Goal: Book appointment/travel/reservation

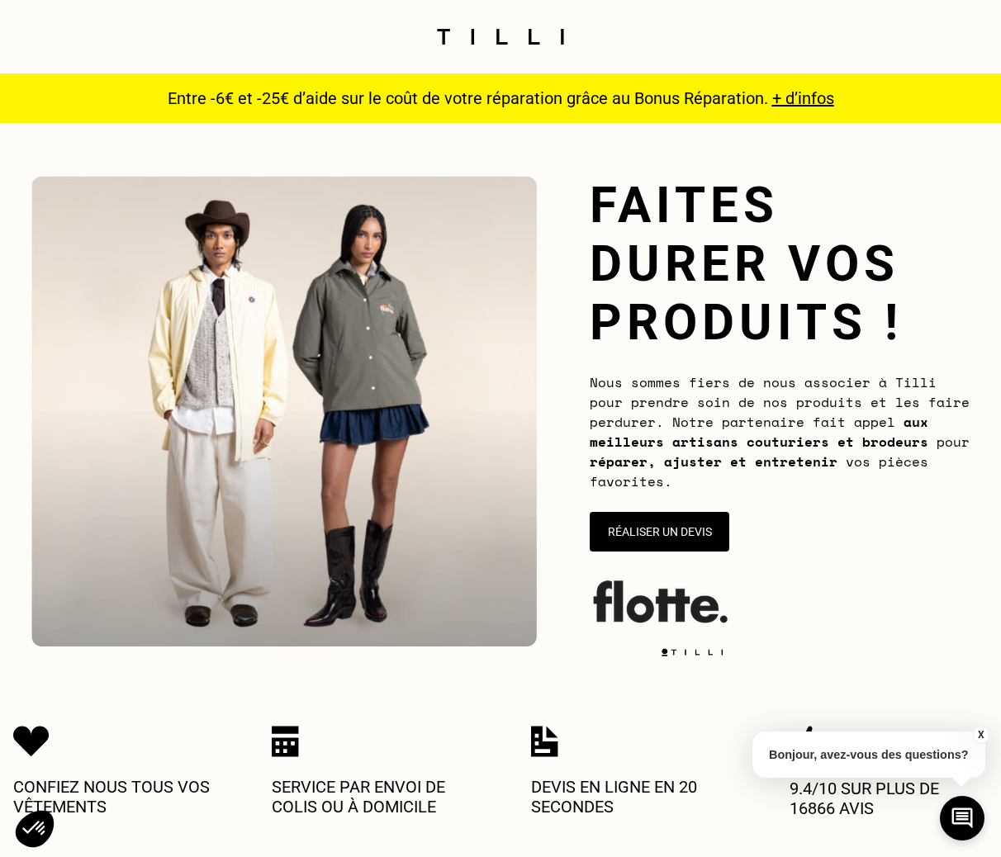
click at [502, 36] on img at bounding box center [500, 37] width 139 height 16
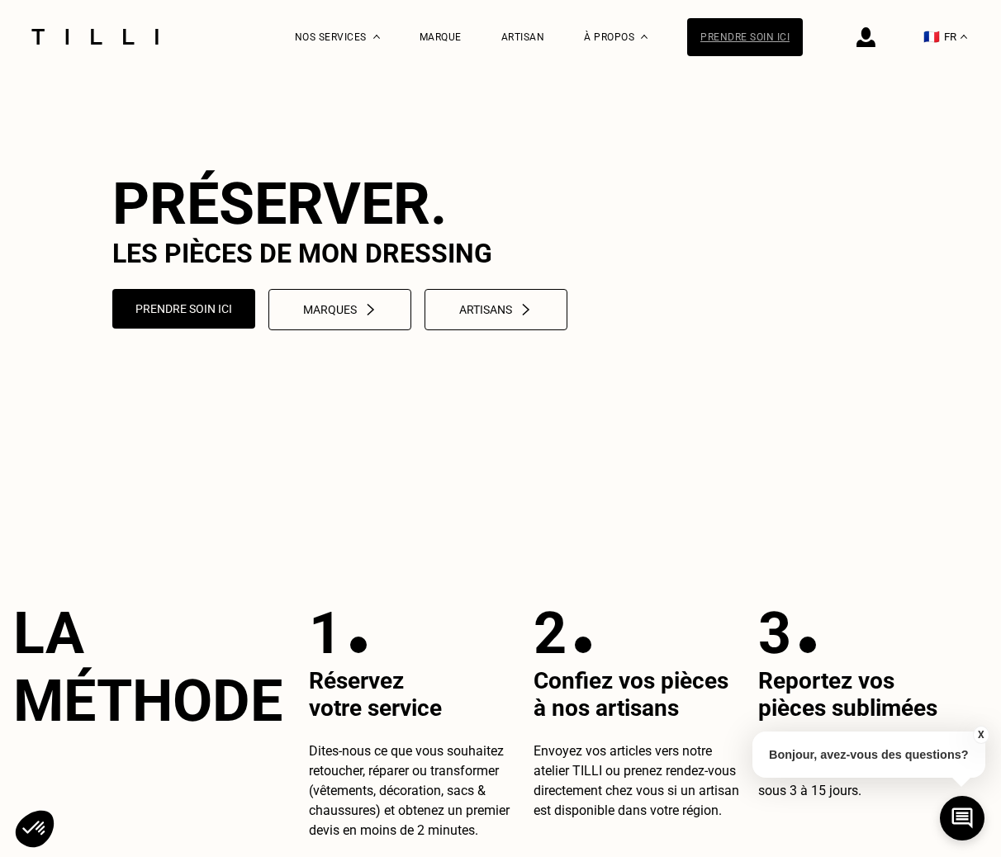
click at [781, 42] on div "Prendre soin ici" at bounding box center [745, 37] width 116 height 38
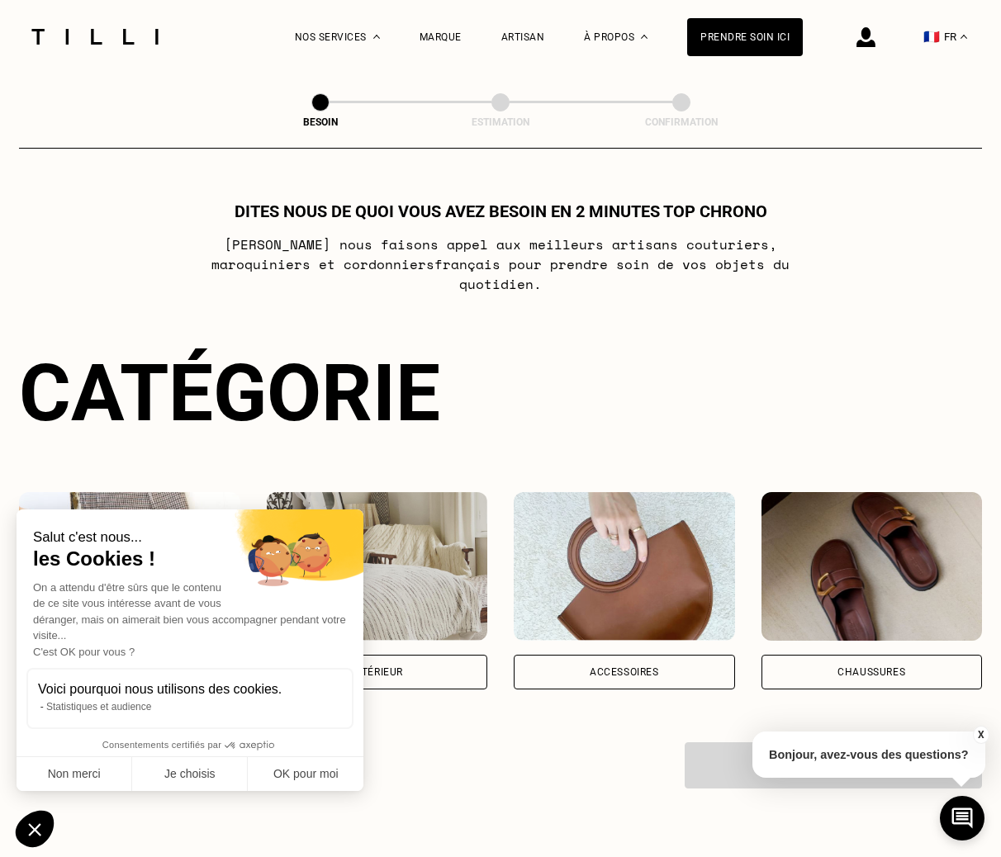
click at [150, 492] on img at bounding box center [129, 566] width 221 height 149
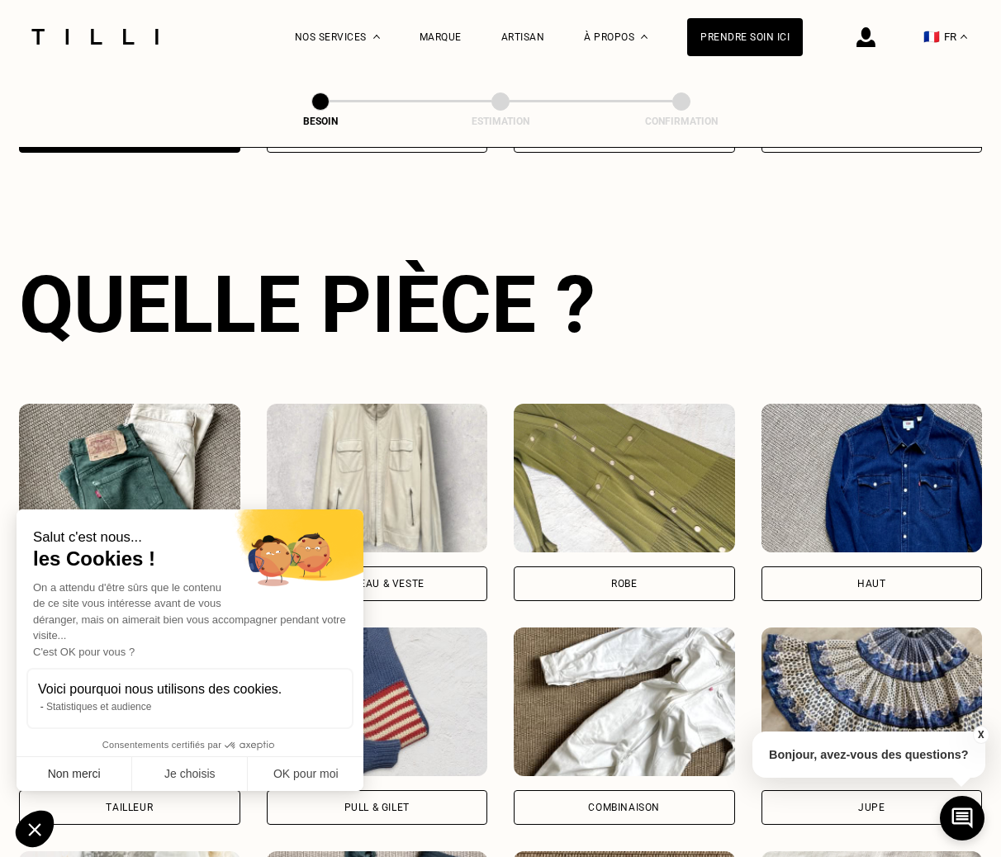
scroll to position [538, 0]
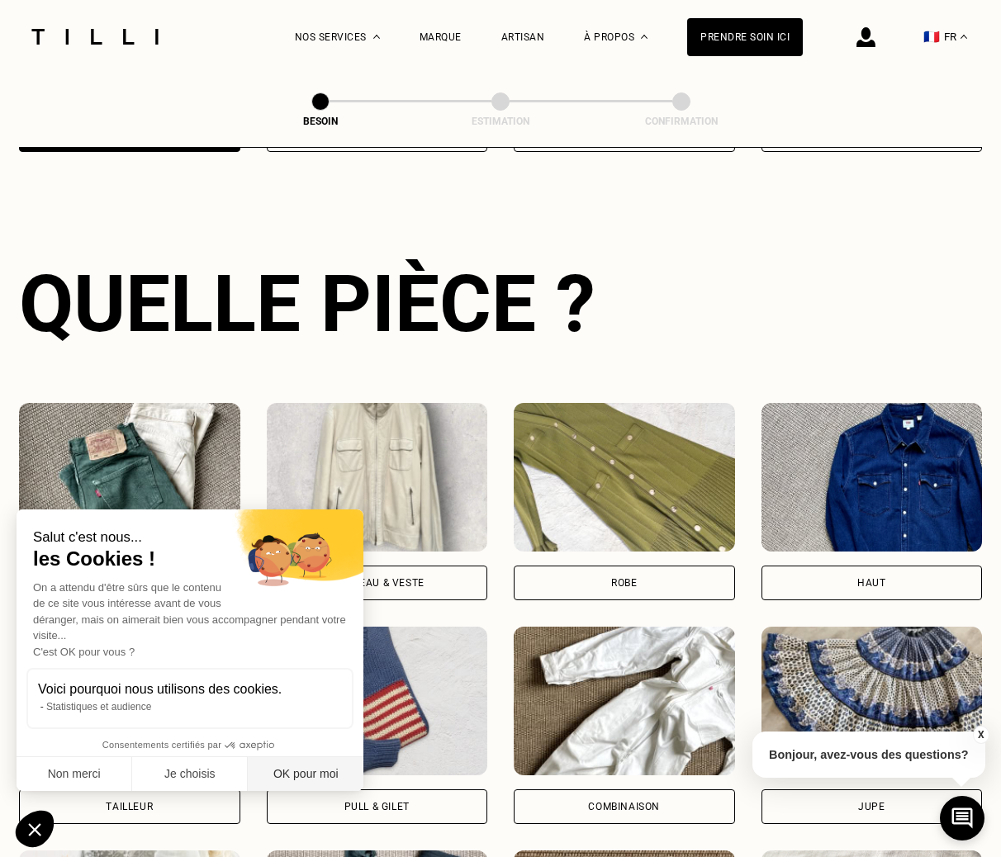
click at [306, 777] on button "OK pour moi" at bounding box center [306, 775] width 116 height 35
checkbox input "true"
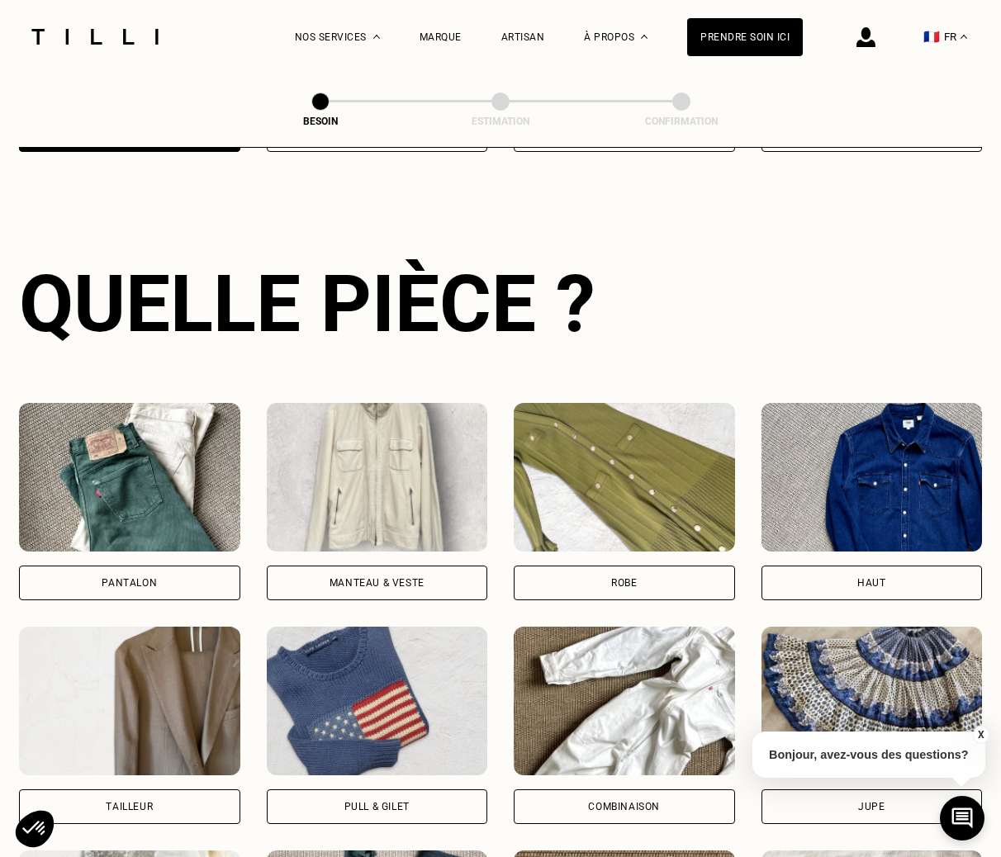
click at [156, 429] on img at bounding box center [129, 477] width 221 height 149
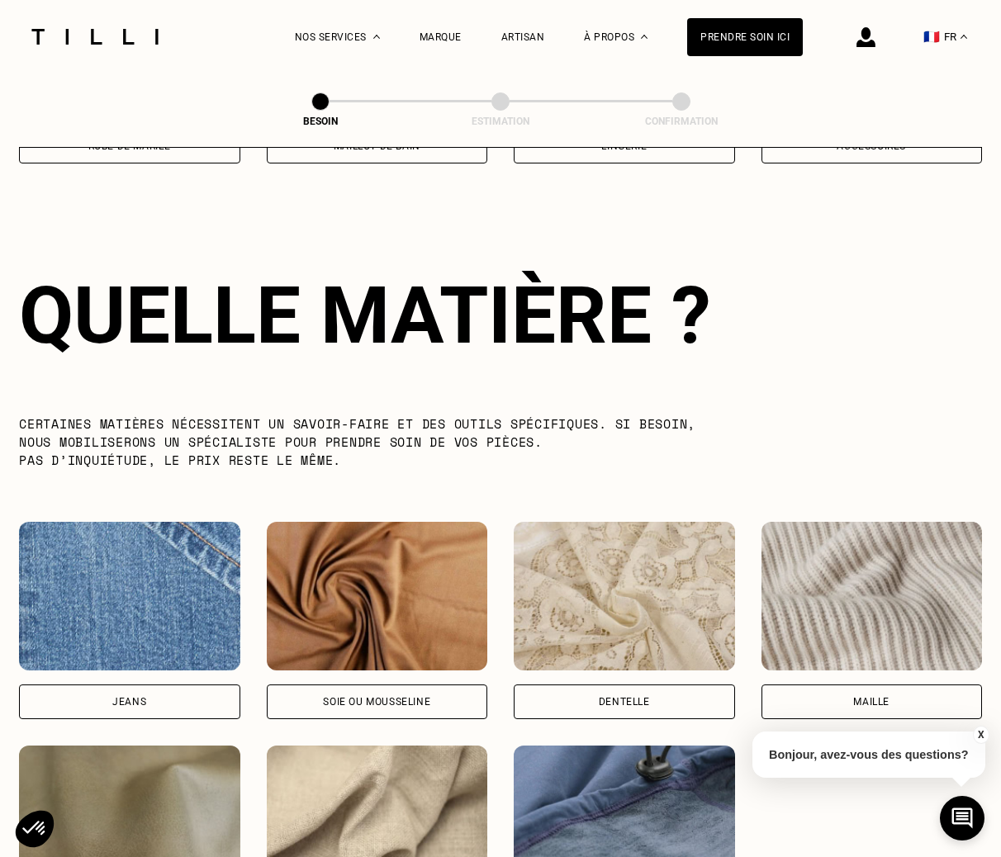
scroll to position [1434, 0]
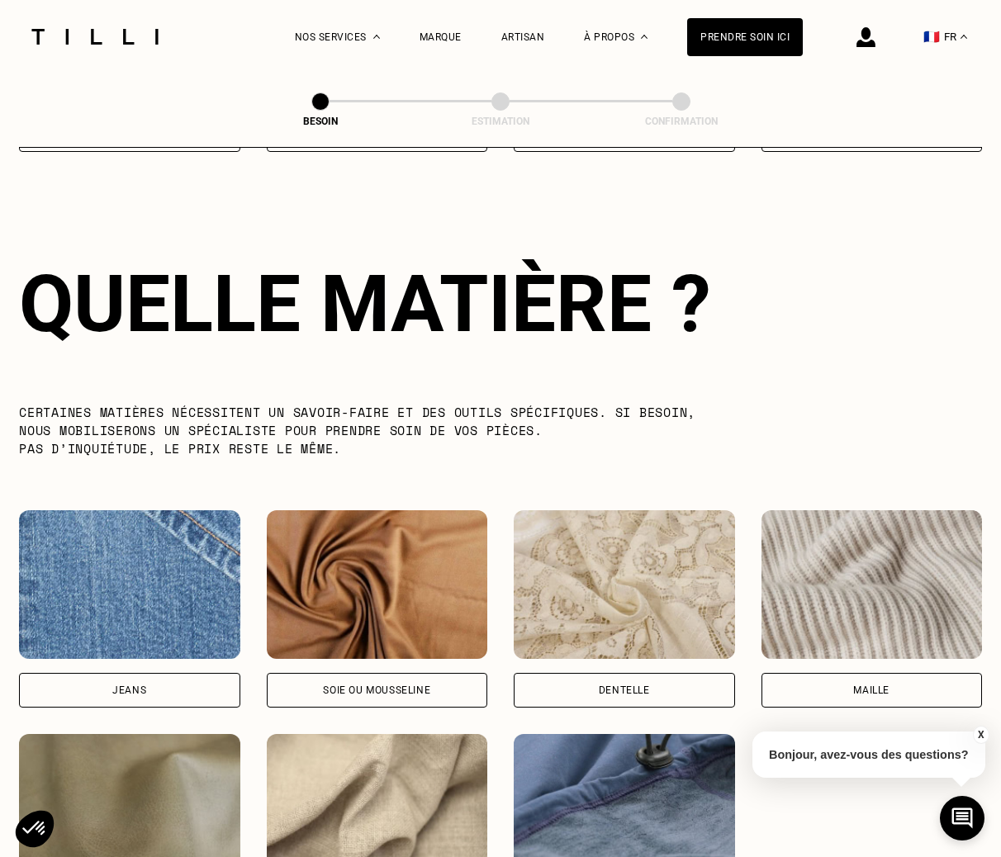
click at [164, 603] on img at bounding box center [129, 585] width 221 height 149
select select "FR"
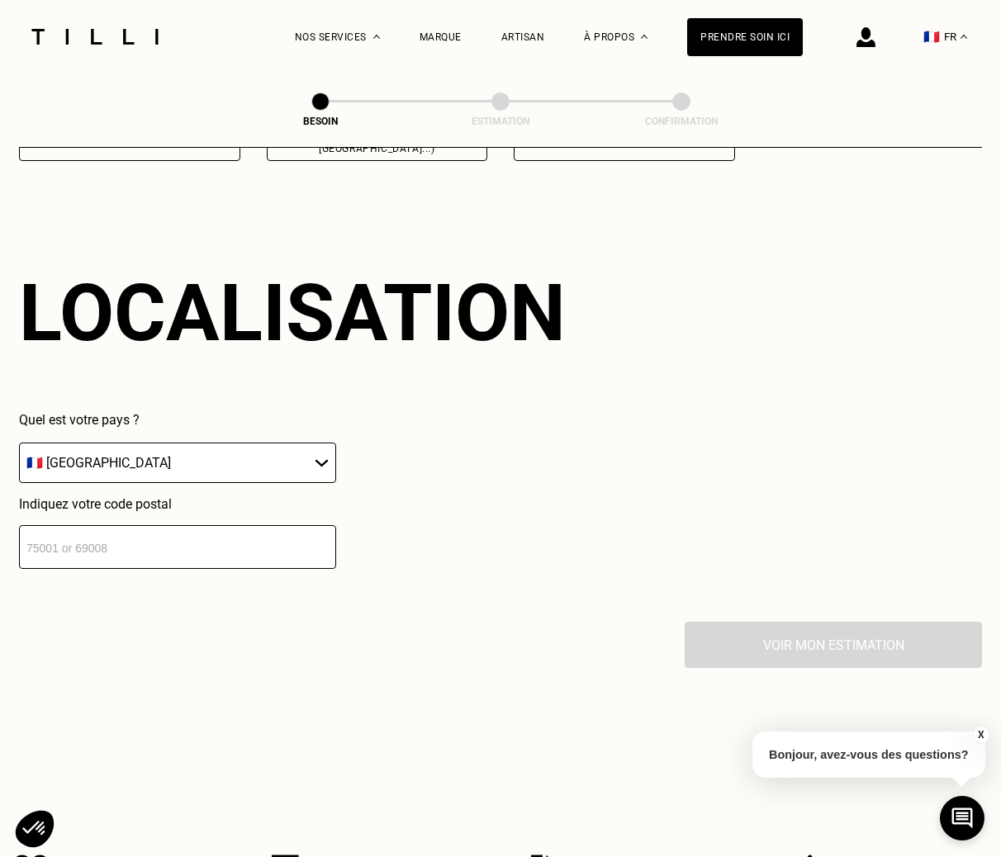
scroll to position [2216, 0]
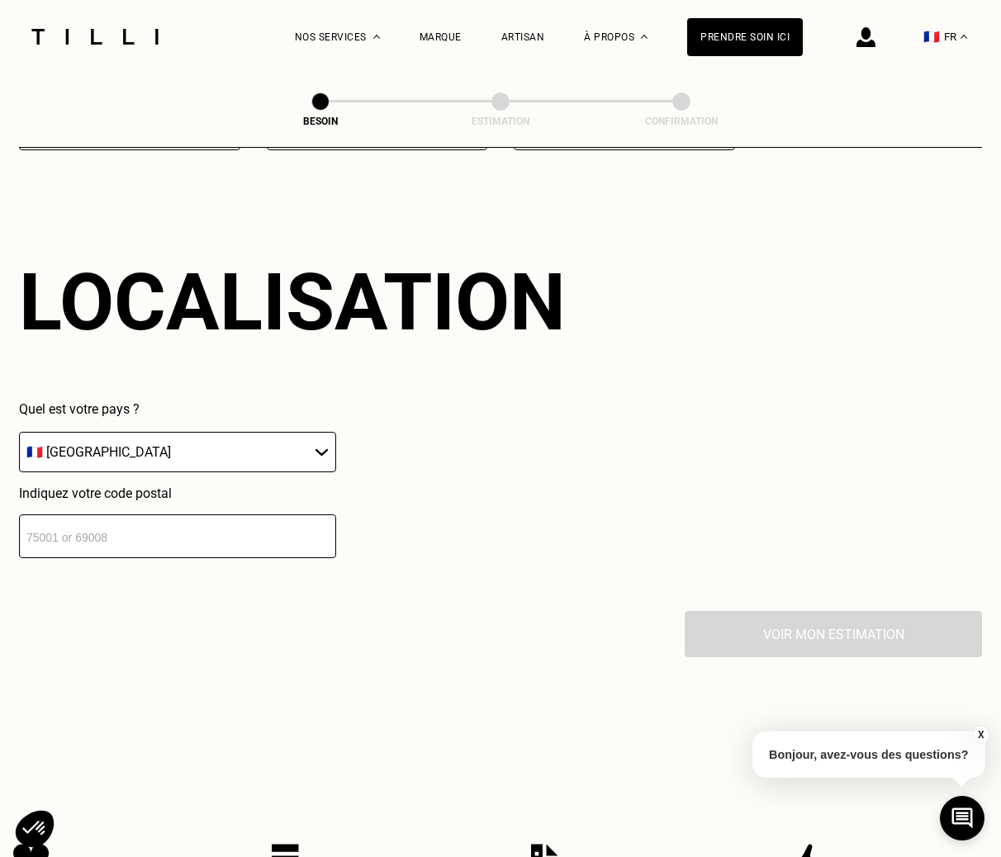
click at [247, 531] on input "number" at bounding box center [177, 537] width 317 height 44
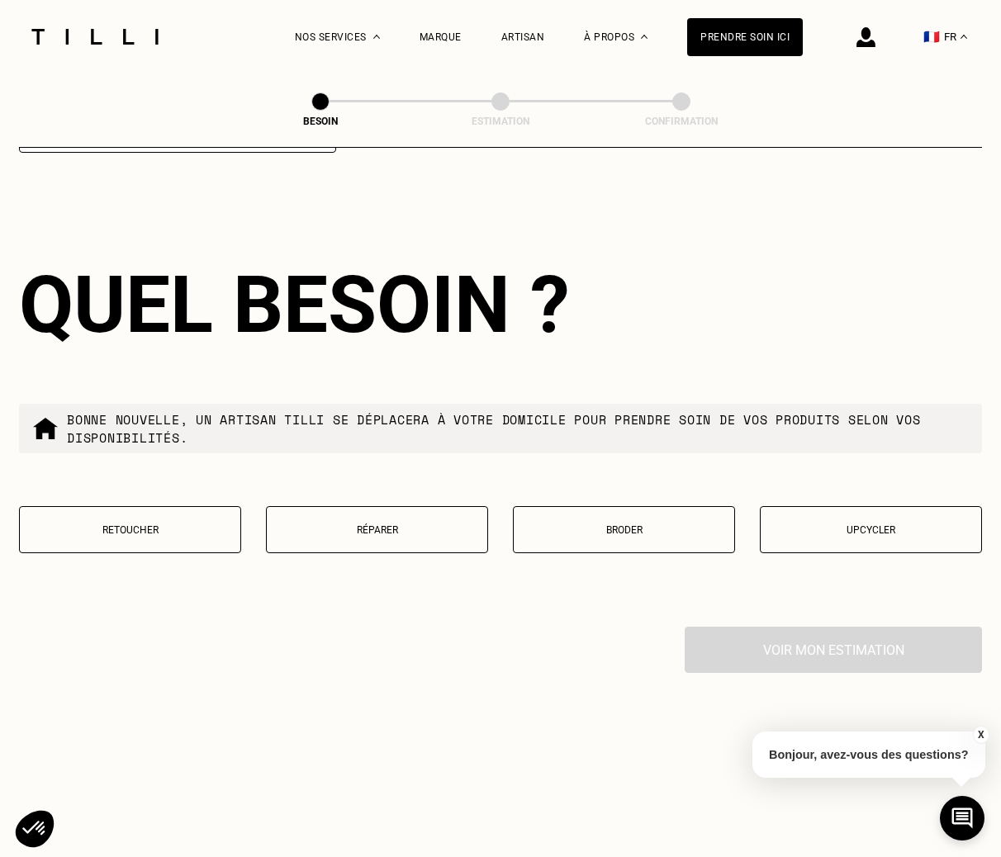
scroll to position [2624, 0]
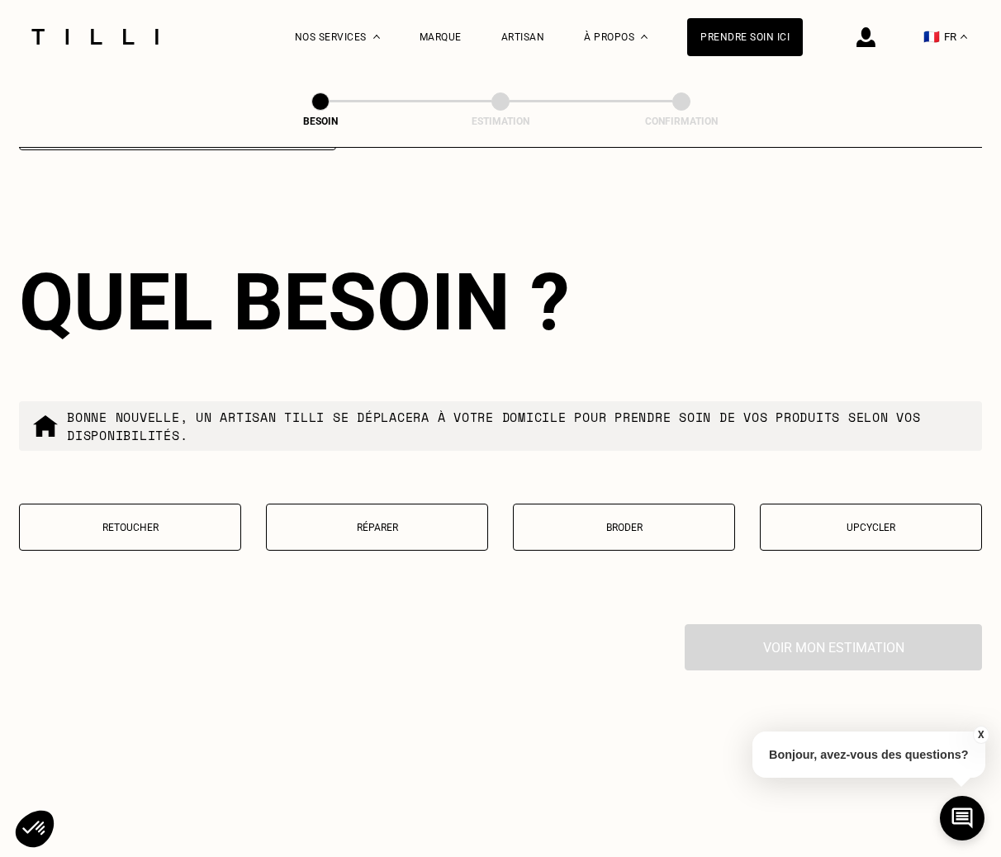
type input "75001"
click at [601, 504] on button "Broder" at bounding box center [624, 527] width 222 height 47
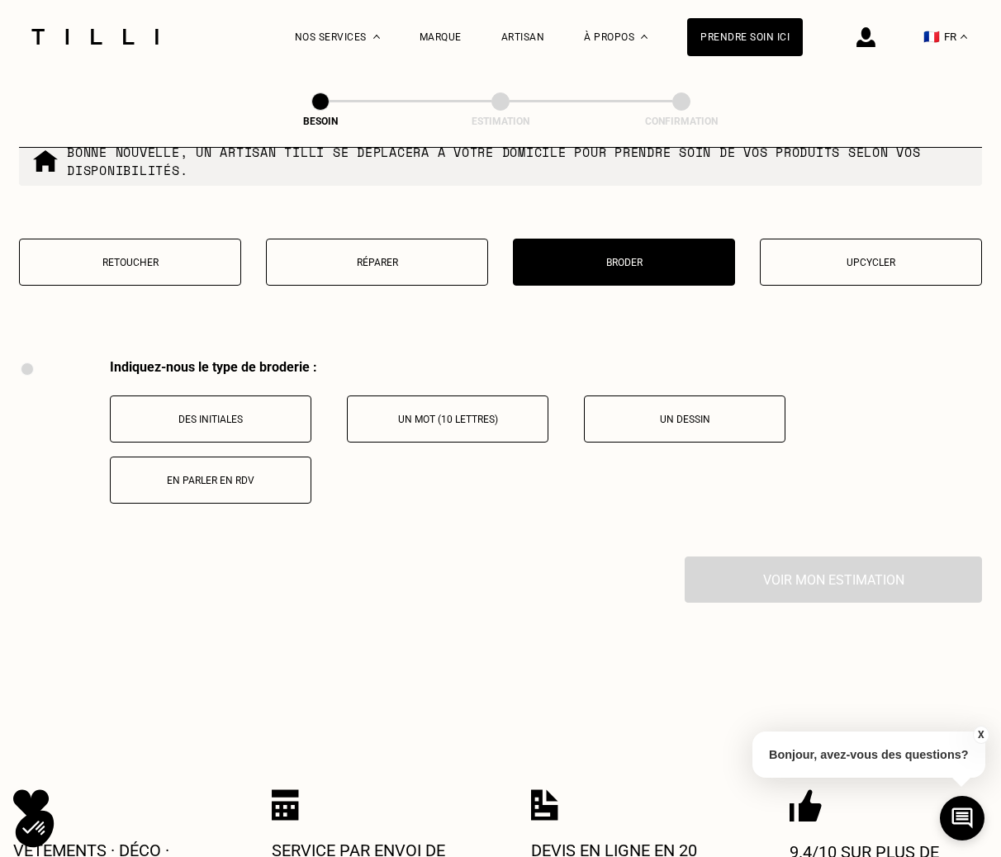
click at [184, 239] on button "Retoucher" at bounding box center [130, 262] width 222 height 47
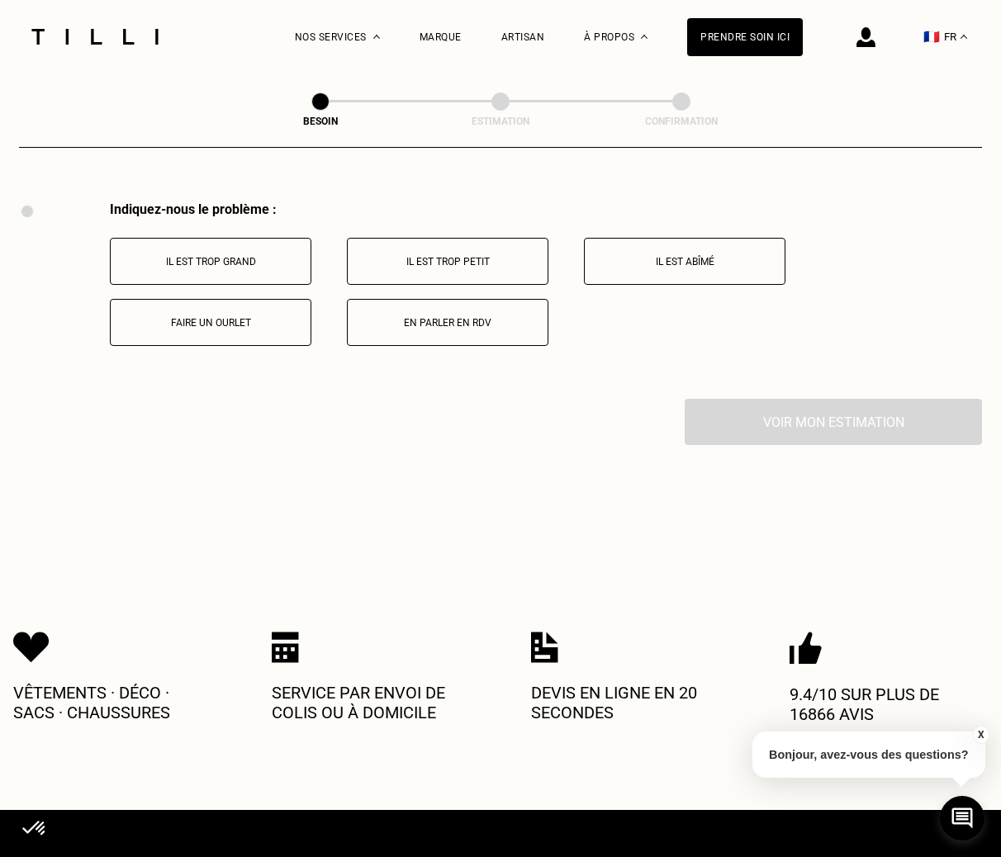
click at [253, 256] on p "Il est trop grand" at bounding box center [210, 262] width 183 height 12
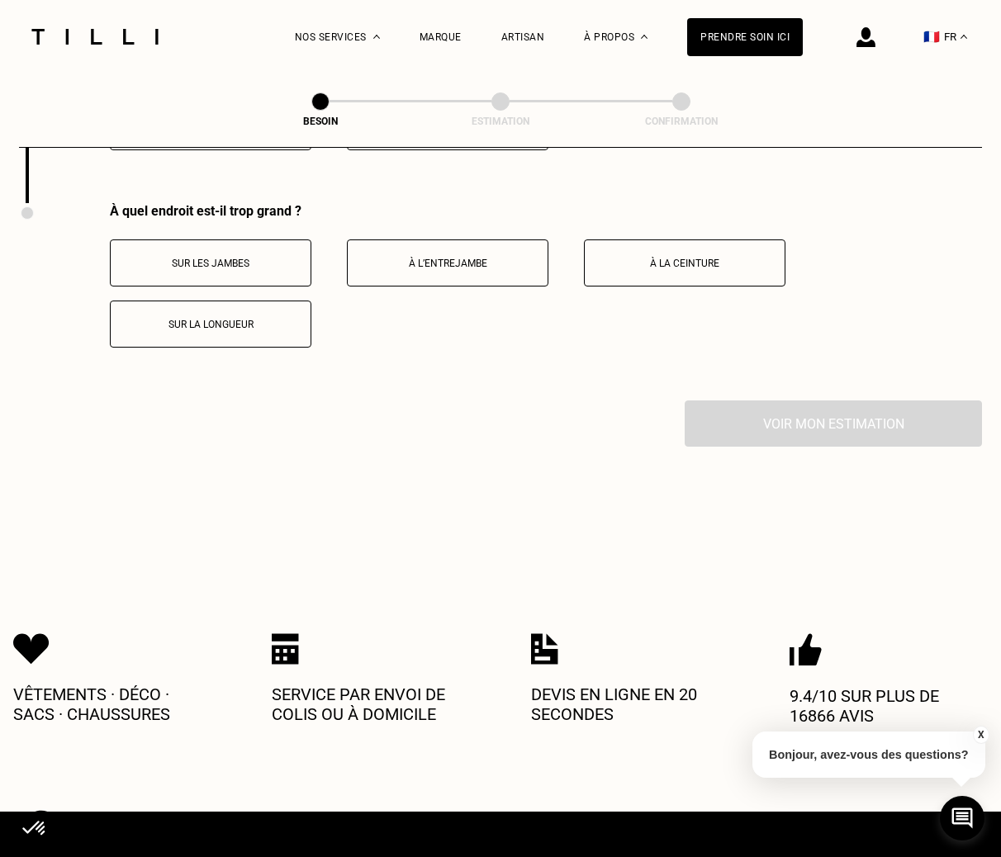
scroll to position [3244, 0]
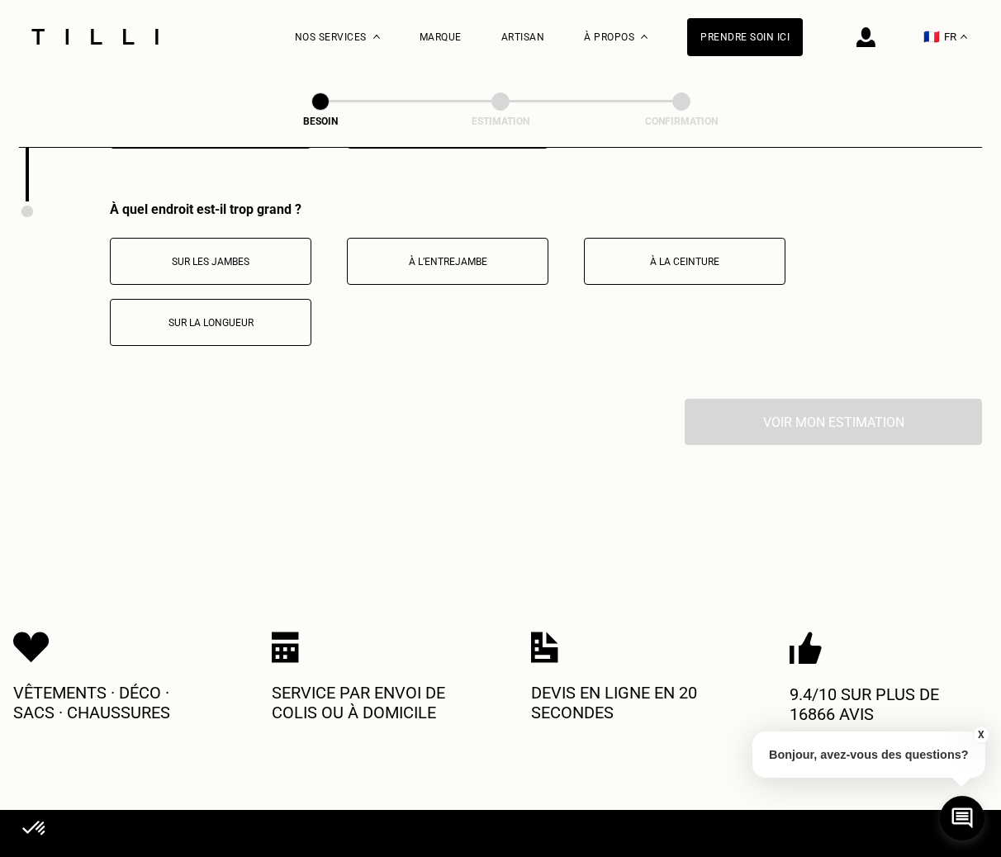
click at [430, 238] on button "À l’entrejambe" at bounding box center [448, 261] width 202 height 47
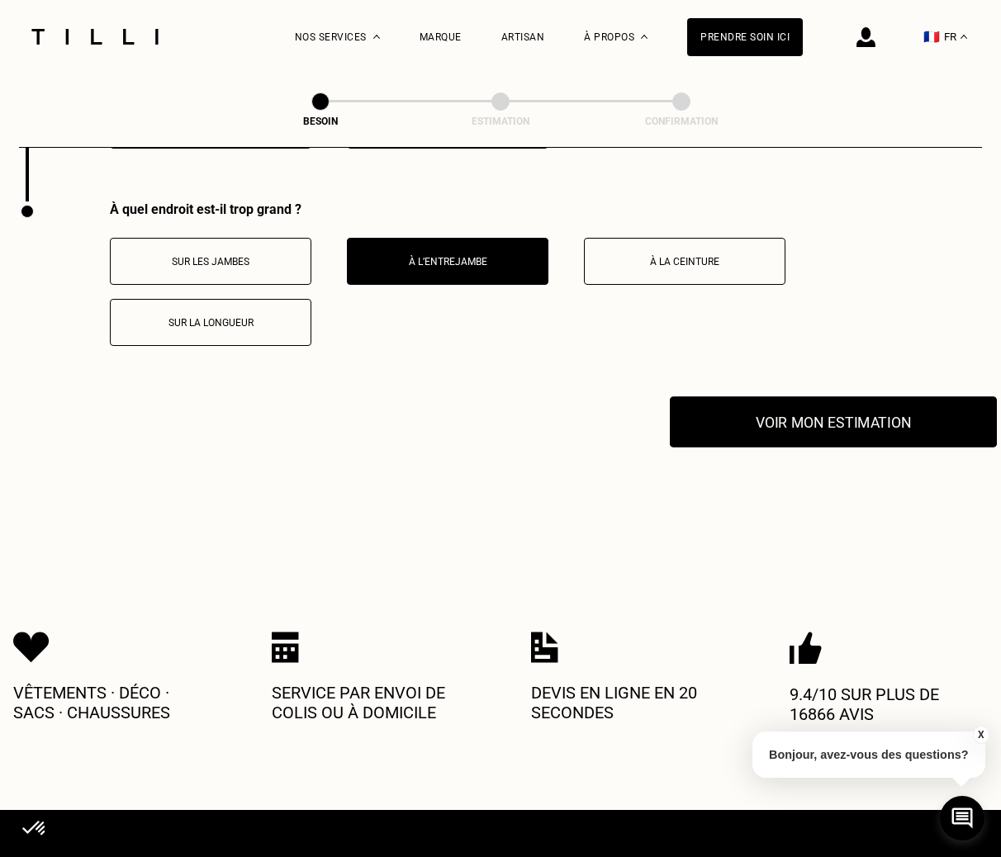
click at [770, 420] on button "Voir mon estimation" at bounding box center [833, 422] width 327 height 51
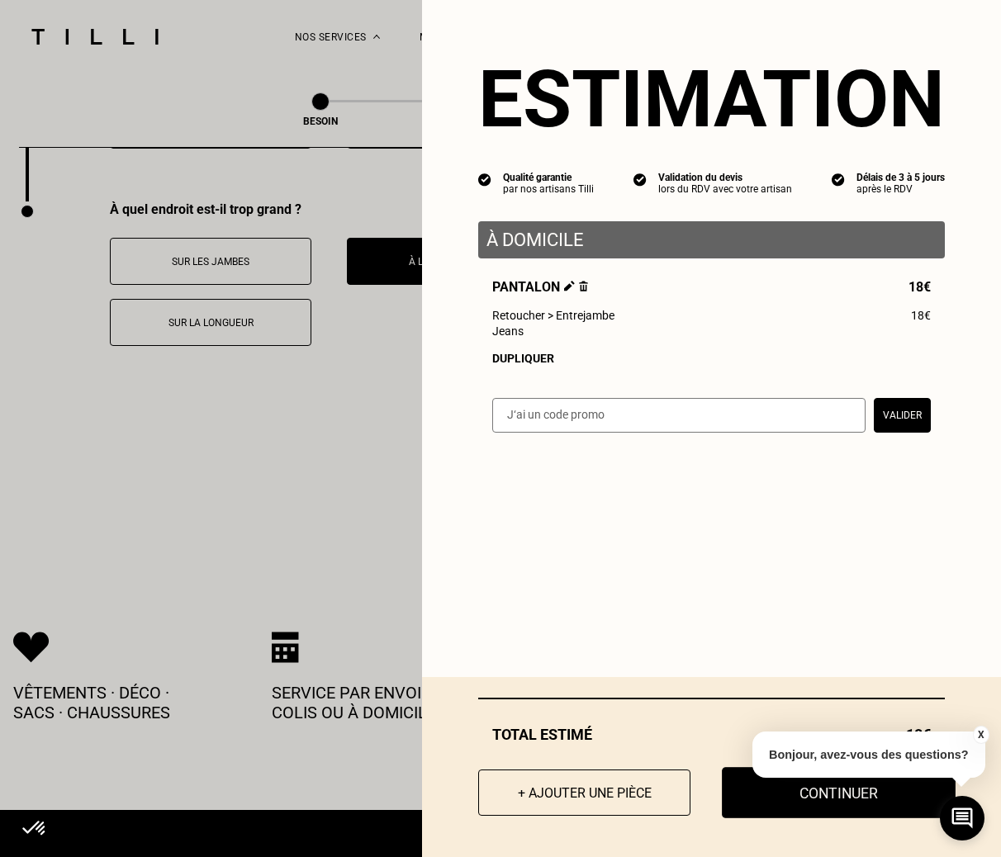
click at [751, 798] on button "Continuer" at bounding box center [839, 792] width 234 height 51
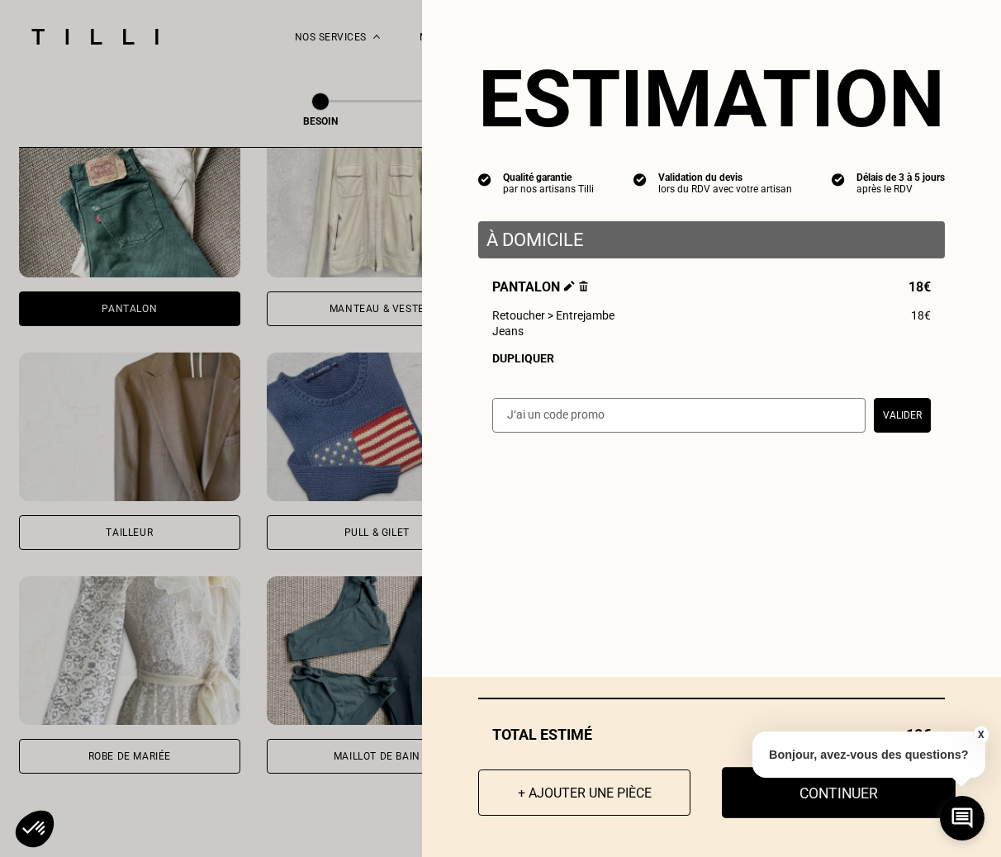
select select "FR"
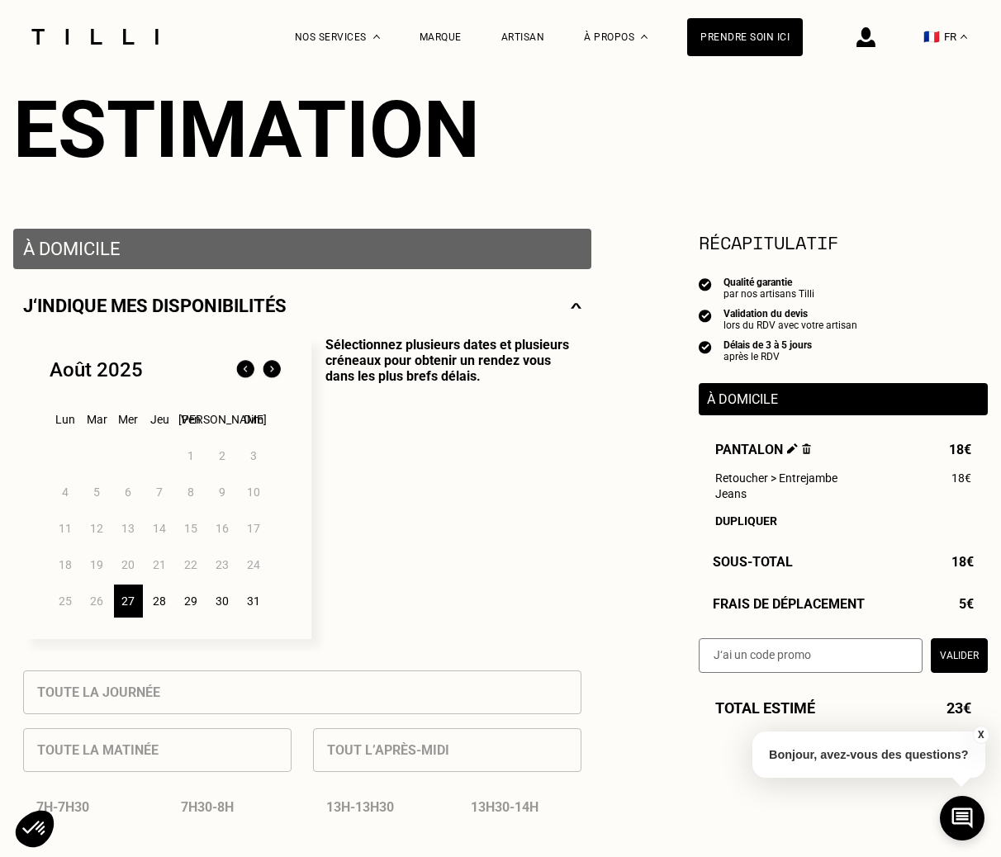
scroll to position [26, 0]
